Goal: Information Seeking & Learning: Learn about a topic

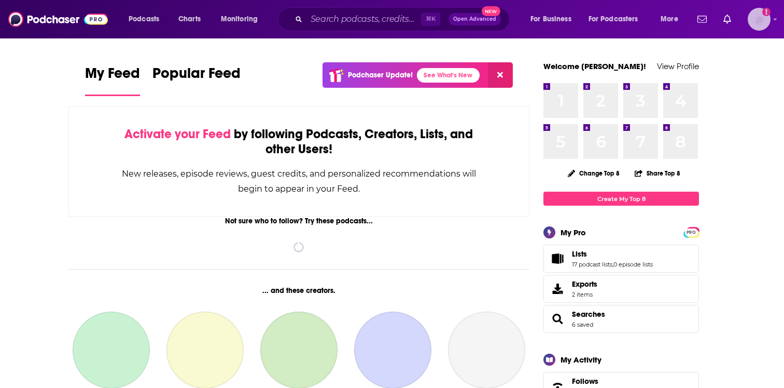
click at [754, 30] on div "Logged in as EllaRoseMurphy" at bounding box center [759, 19] width 23 height 23
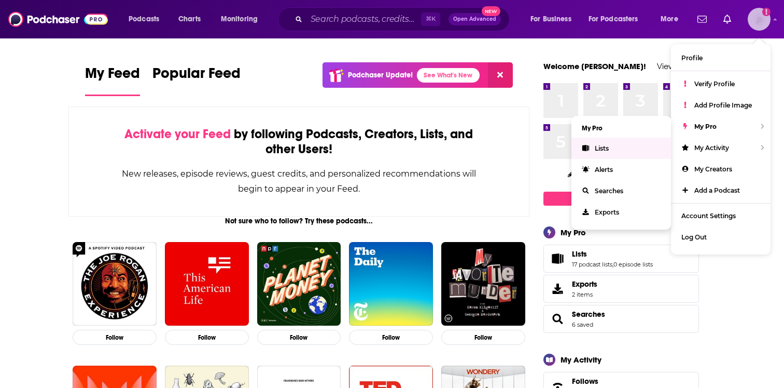
click at [639, 140] on link "Lists" at bounding box center [622, 147] width 100 height 21
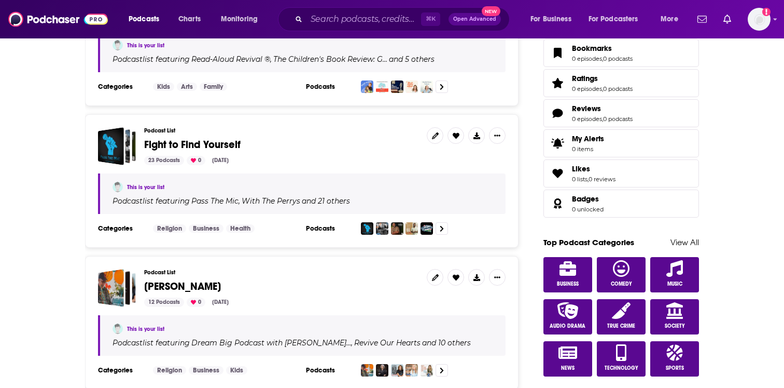
scroll to position [385, 0]
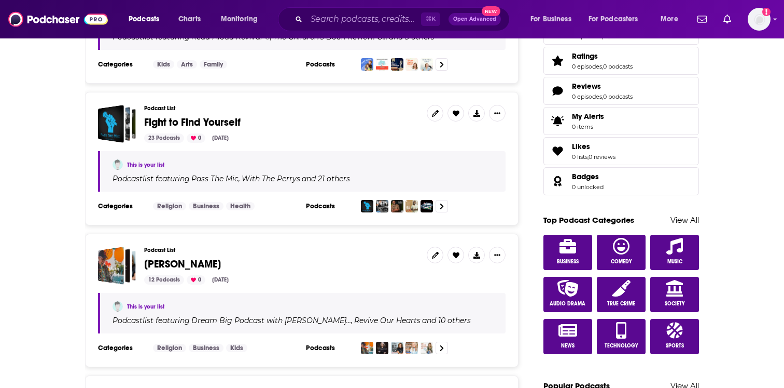
click at [197, 259] on span "[PERSON_NAME]" at bounding box center [182, 263] width 77 height 13
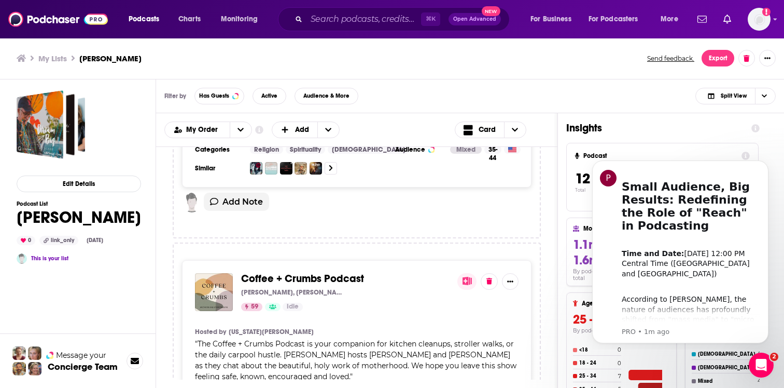
scroll to position [1715, 0]
click at [339, 256] on div "Podcasts Charts Monitoring ⌘ K Open Advanced New For Business For Podcasters Mo…" at bounding box center [392, 194] width 784 height 388
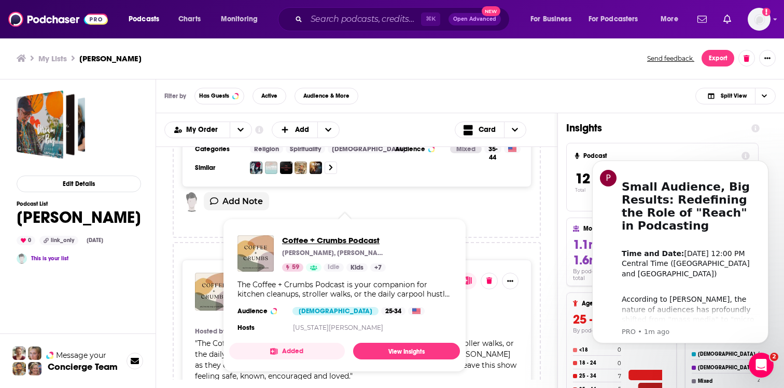
click at [337, 240] on span "Coffee + Crumbs Podcast" at bounding box center [334, 240] width 104 height 10
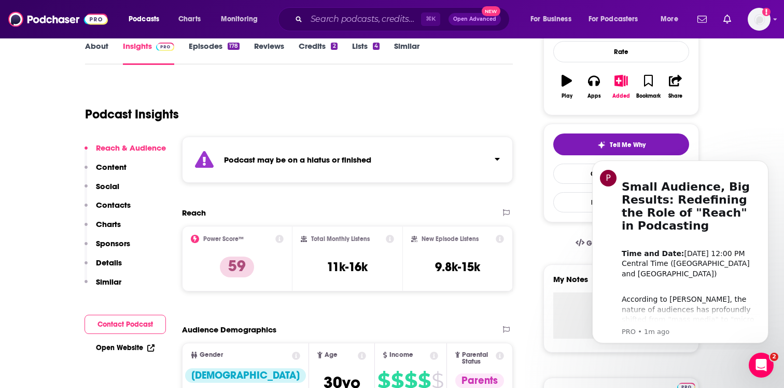
scroll to position [166, 0]
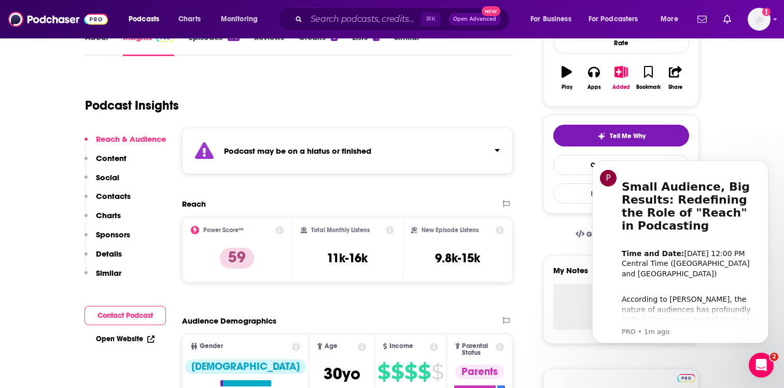
click at [412, 139] on div "Podcast may be on a hiatus or finished" at bounding box center [347, 151] width 331 height 46
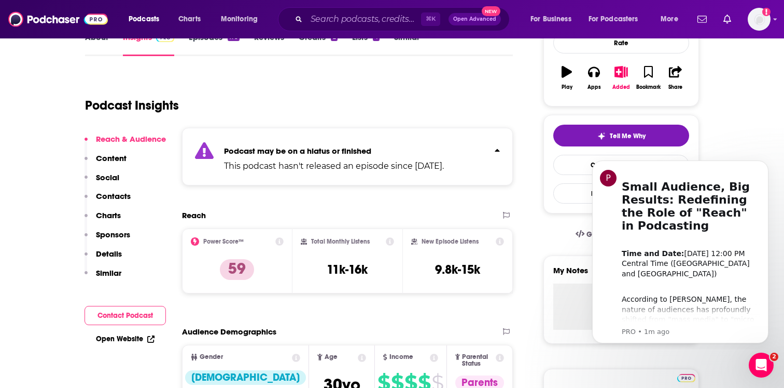
click at [412, 139] on div "Podcast may be on a hiatus or finished This podcast hasn't released an episode …" at bounding box center [347, 157] width 331 height 58
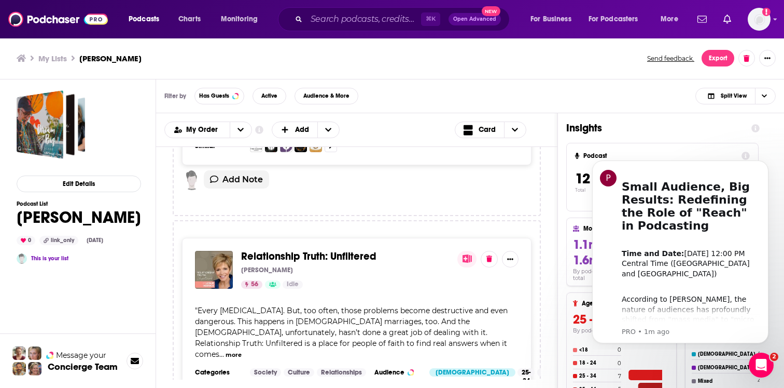
scroll to position [2213, 0]
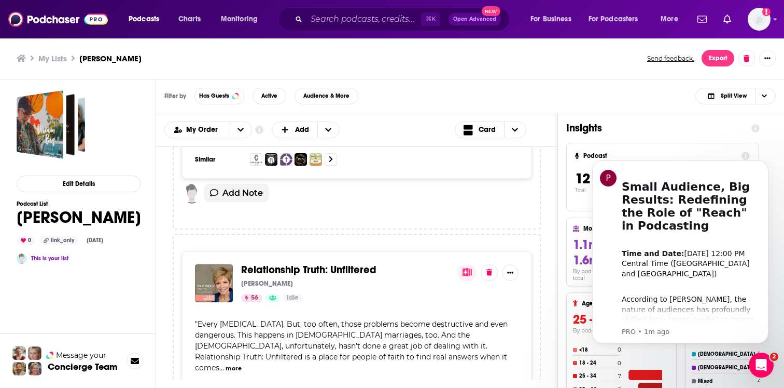
click at [342, 263] on span "Relationship Truth: Unfiltered" at bounding box center [308, 269] width 135 height 13
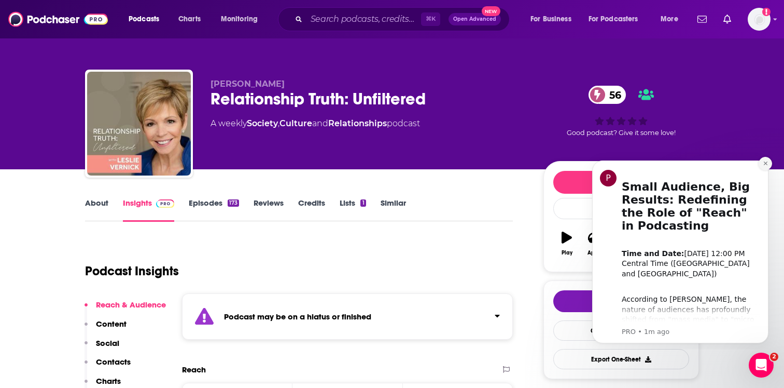
click at [766, 166] on button "Dismiss notification" at bounding box center [765, 163] width 13 height 13
